Goal: Transaction & Acquisition: Purchase product/service

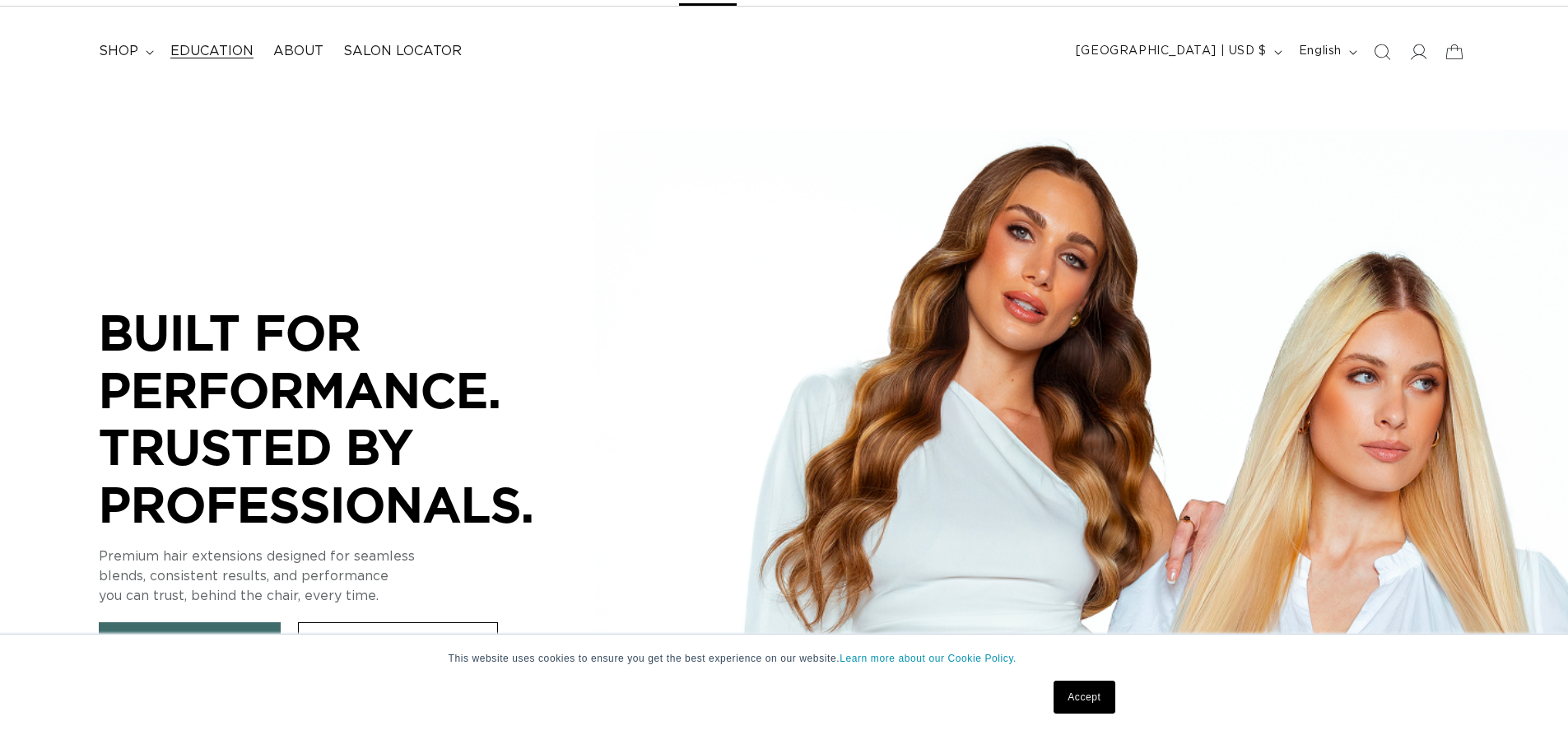
scroll to position [0, 1451]
click at [138, 55] on summary "shop" at bounding box center [124, 51] width 72 height 37
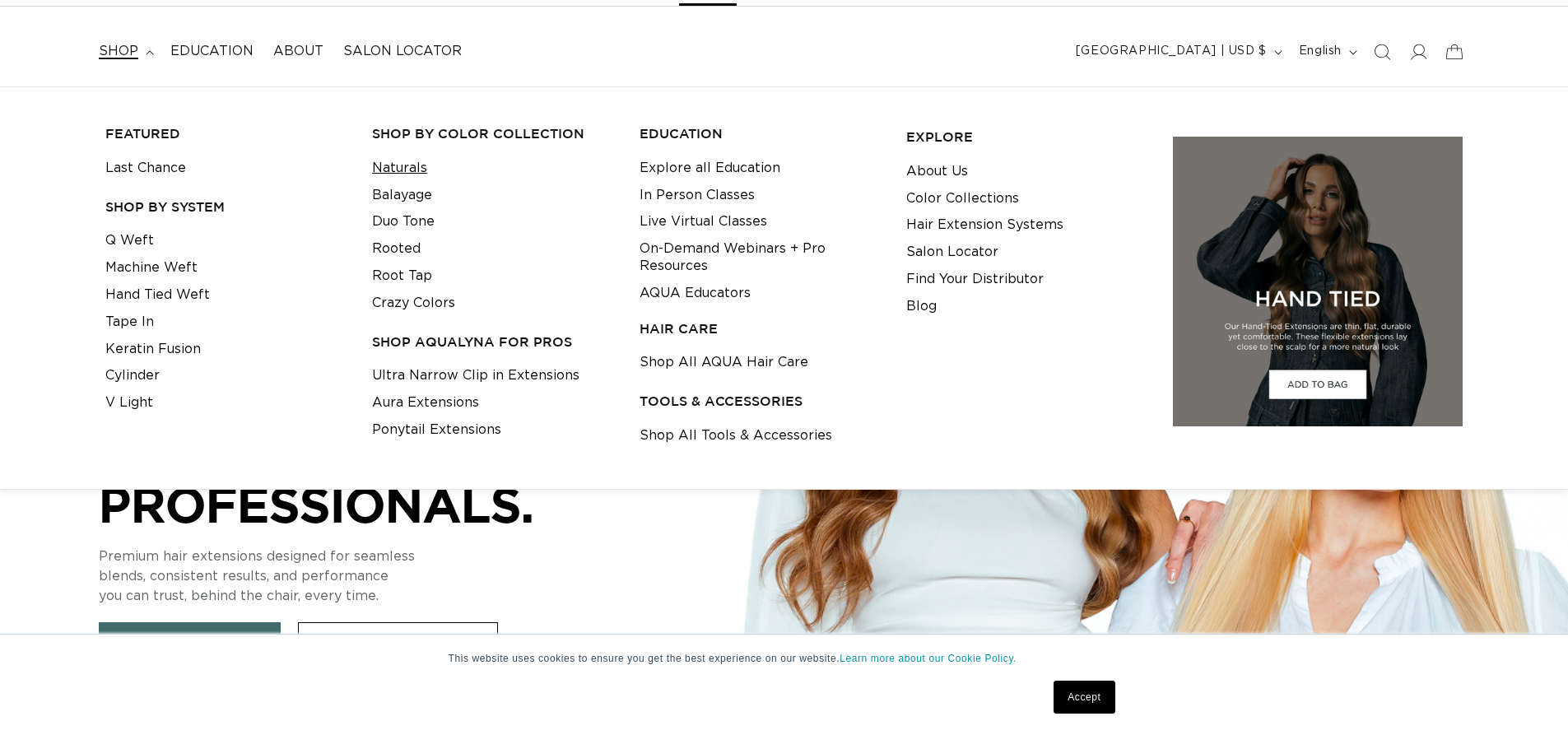
click at [398, 165] on link "Naturals" at bounding box center [399, 168] width 55 height 27
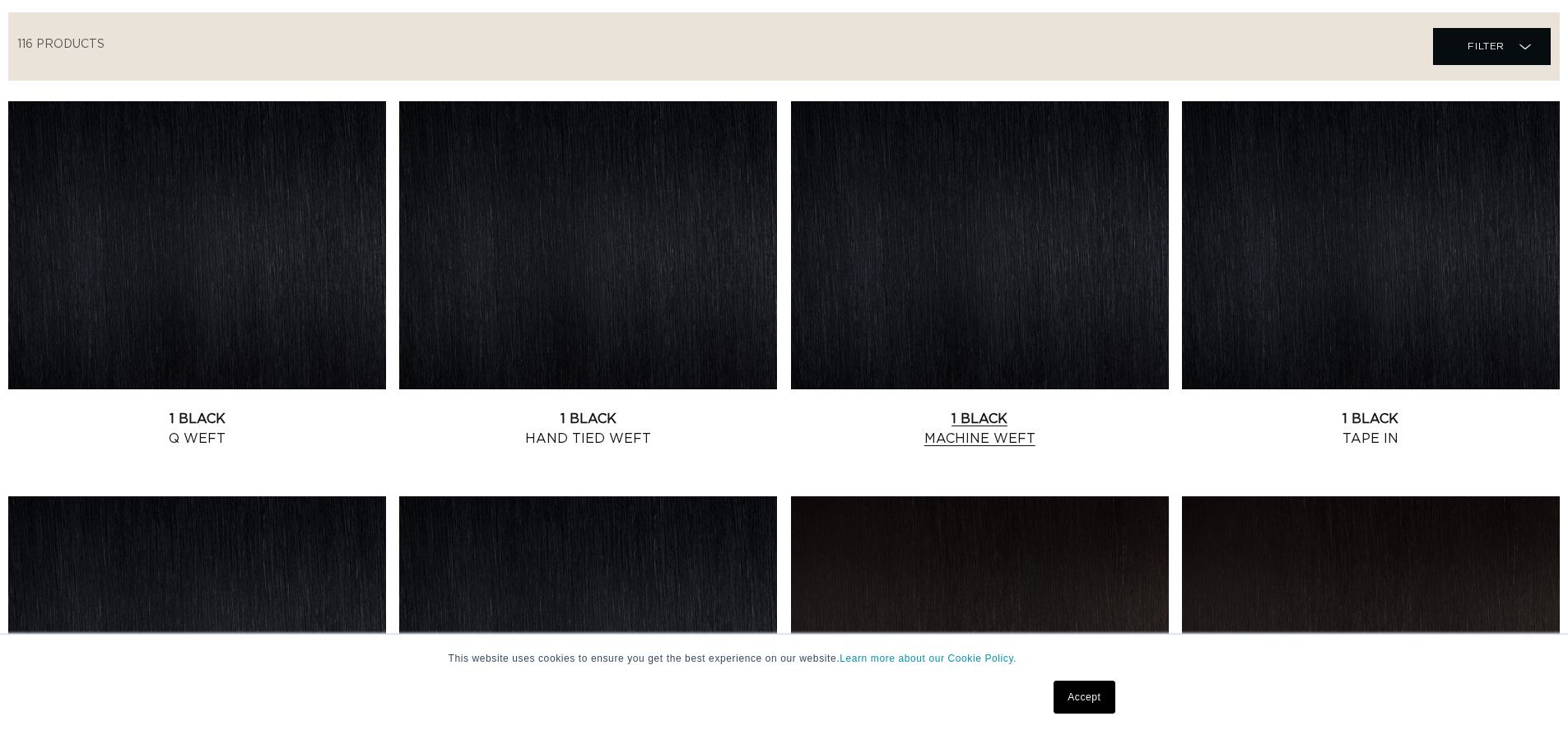
scroll to position [0, 1451]
click at [958, 409] on link "1 Black Machine Weft" at bounding box center [980, 429] width 378 height 39
